Goal: Task Accomplishment & Management: Manage account settings

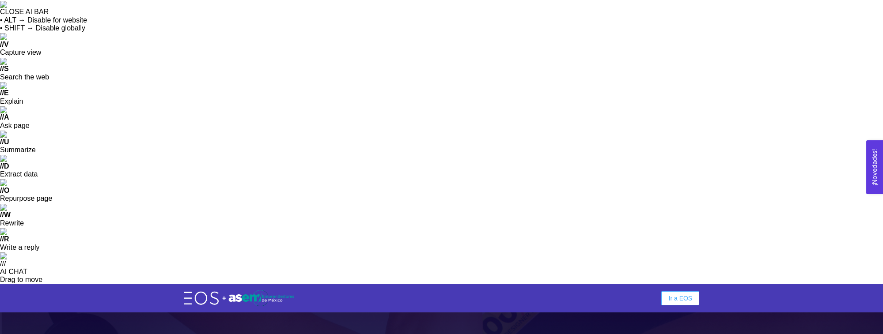
click at [658, 294] on span "Ir a EOS" at bounding box center [680, 299] width 24 height 10
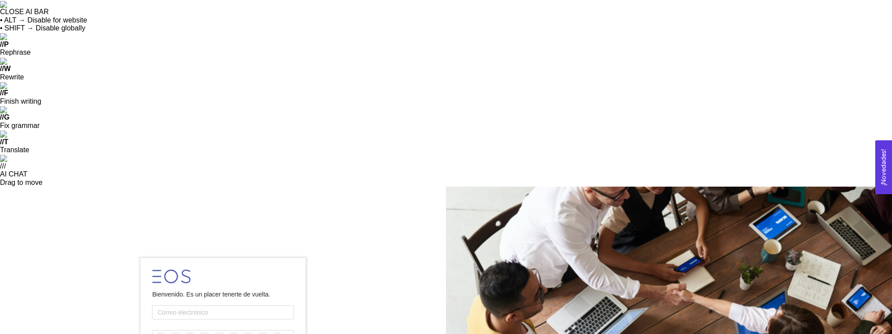
type input "[EMAIL_ADDRESS][DOMAIN_NAME]"
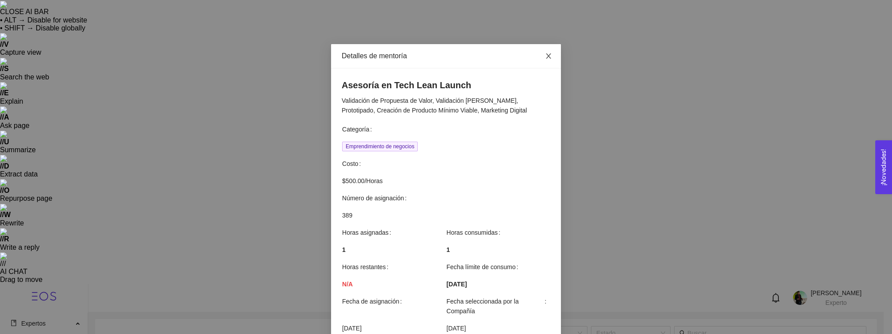
click at [545, 55] on icon "close" at bounding box center [548, 56] width 7 height 7
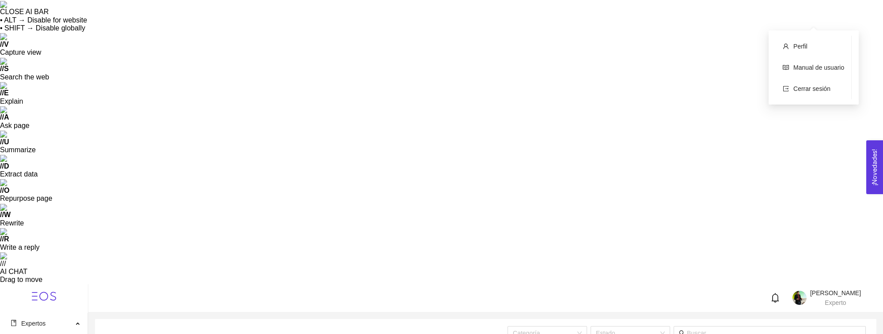
click at [827, 290] on span "Arturo Plascencia Rodríguez" at bounding box center [835, 293] width 51 height 7
click at [812, 86] on span "Cerrar sesión" at bounding box center [812, 88] width 37 height 7
